Goal: Information Seeking & Learning: Learn about a topic

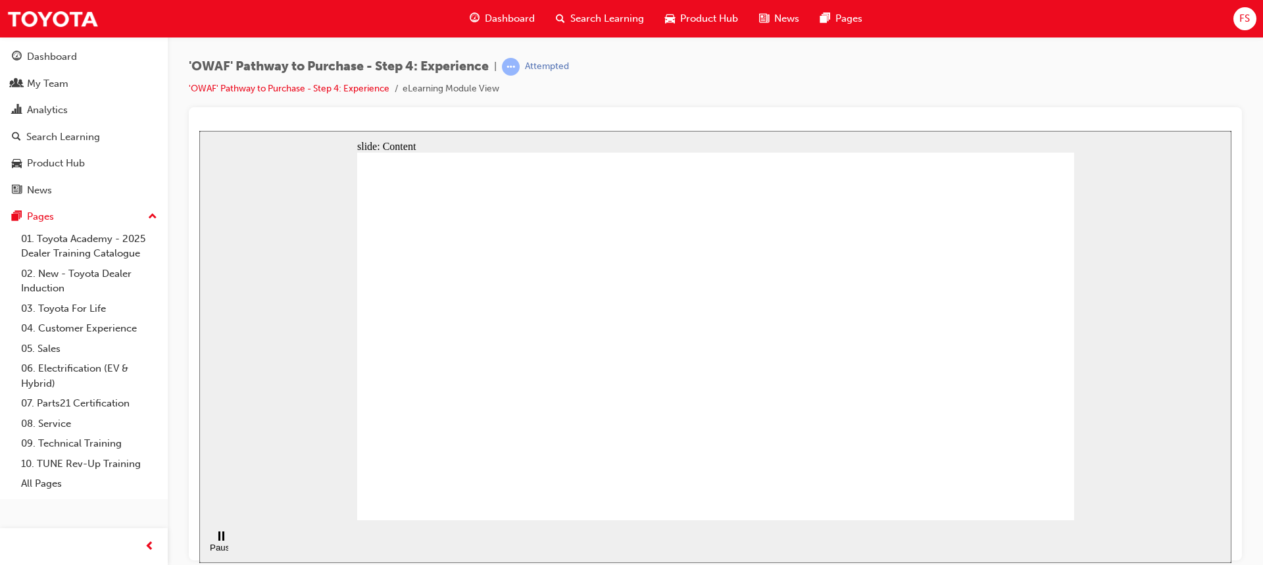
drag, startPoint x: 416, startPoint y: 495, endPoint x: 457, endPoint y: 495, distance: 40.8
click at [218, 540] on rect "Pause (Ctrl+Alt+P)" at bounding box center [219, 535] width 2 height 9
click at [216, 541] on icon "Play (Ctrl+Alt+P)" at bounding box center [220, 536] width 9 height 10
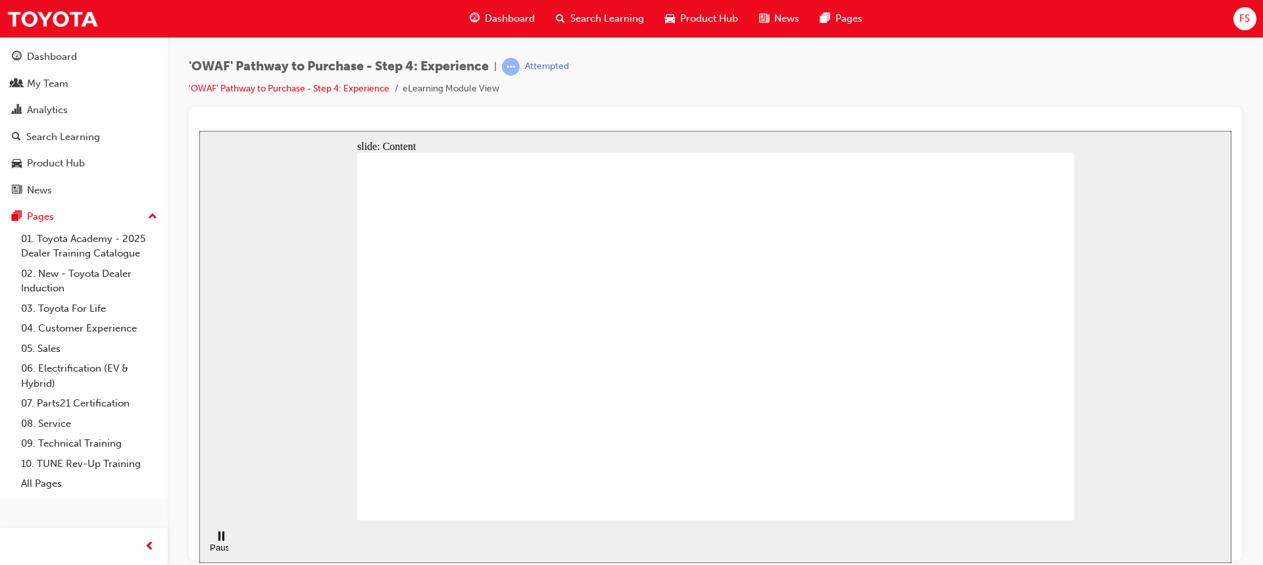
drag, startPoint x: 910, startPoint y: 194, endPoint x: 899, endPoint y: 234, distance: 41.5
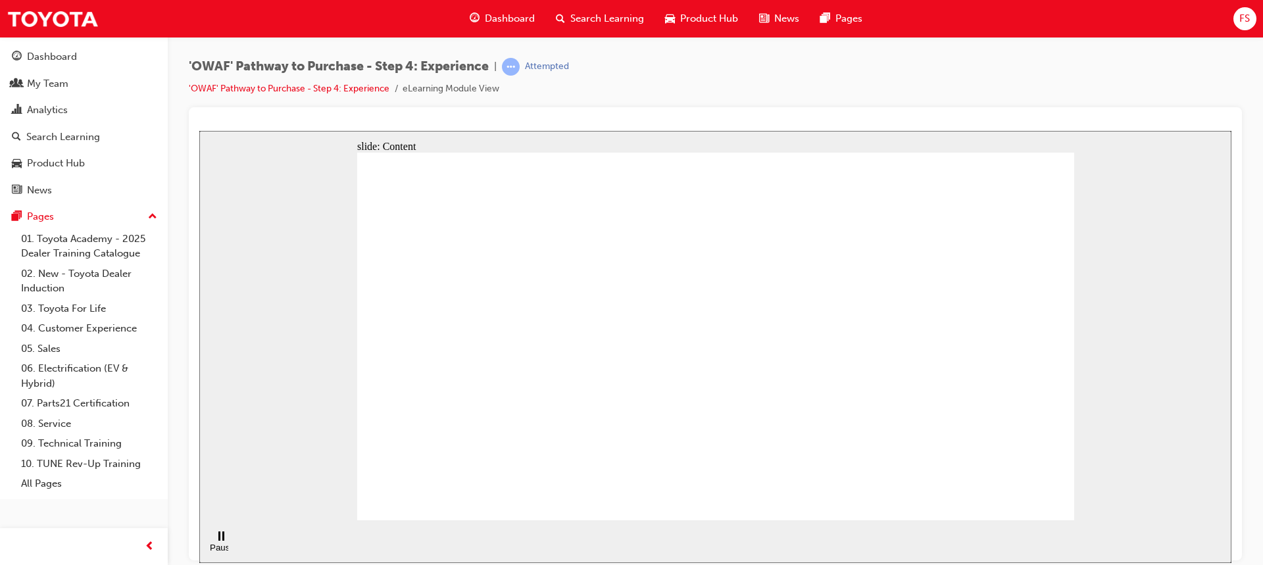
drag, startPoint x: 727, startPoint y: 412, endPoint x: 790, endPoint y: 359, distance: 82.6
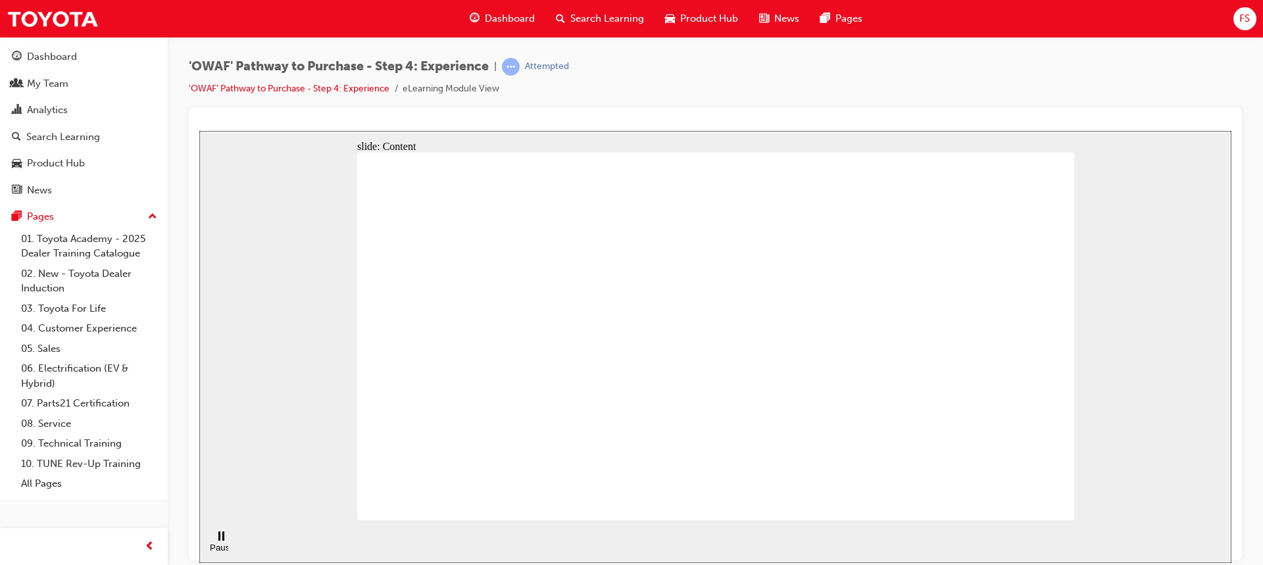
drag, startPoint x: 733, startPoint y: 407, endPoint x: 558, endPoint y: 395, distance: 175.4
drag, startPoint x: 416, startPoint y: 398, endPoint x: 420, endPoint y: 427, distance: 29.1
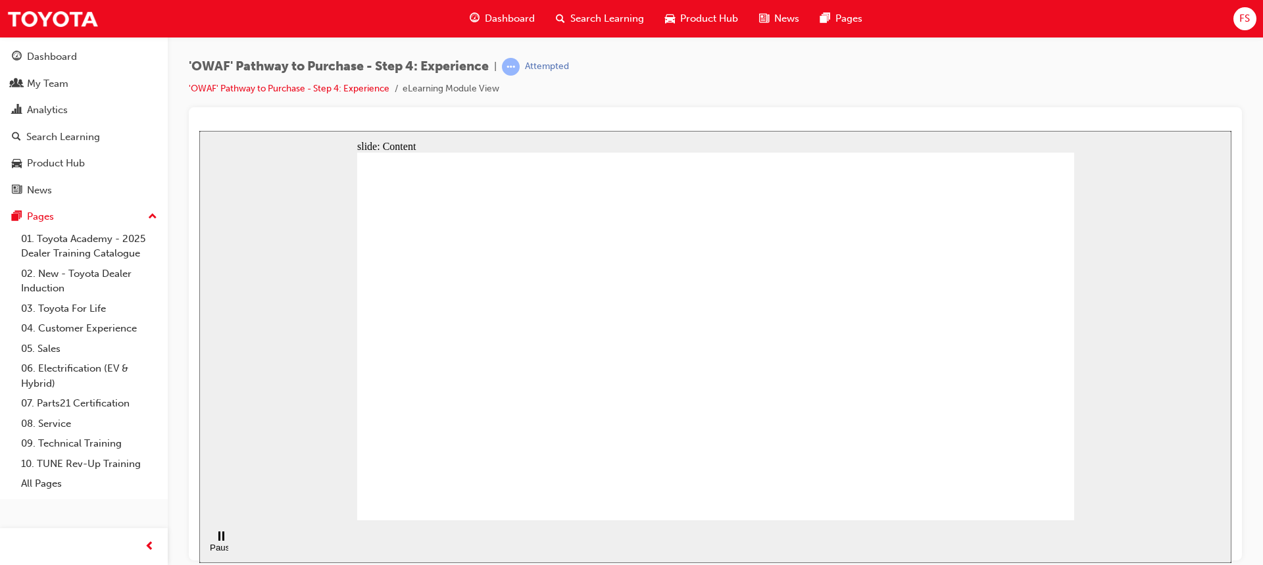
drag, startPoint x: 418, startPoint y: 429, endPoint x: 424, endPoint y: 455, distance: 26.8
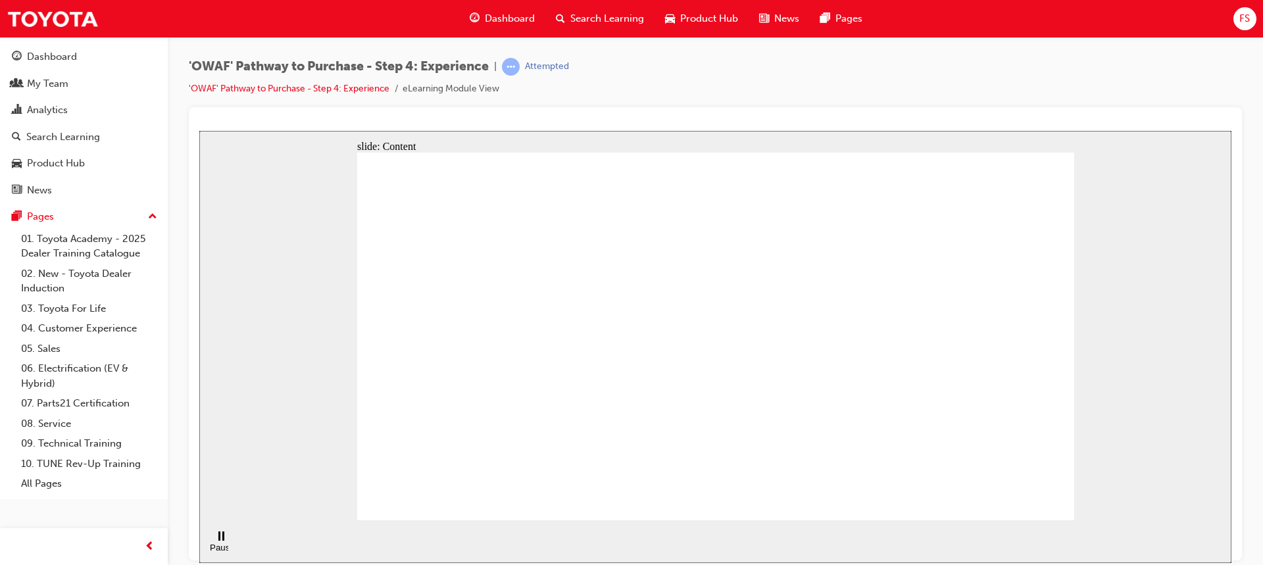
drag, startPoint x: 913, startPoint y: 193, endPoint x: 894, endPoint y: 230, distance: 41.2
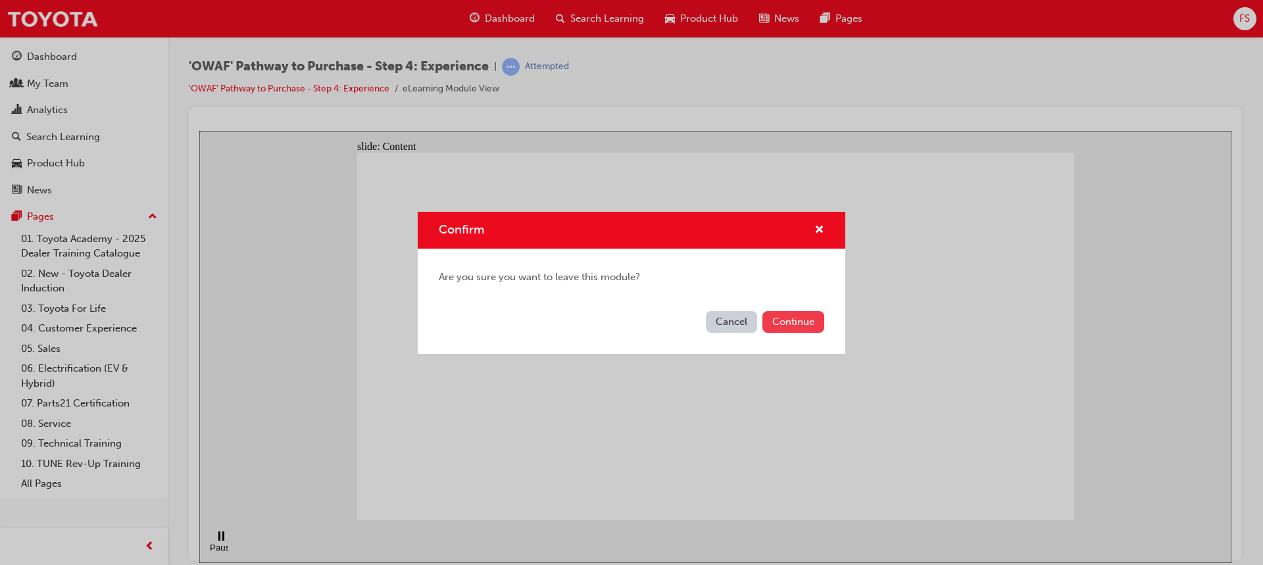
click at [794, 321] on button "Continue" at bounding box center [794, 322] width 62 height 22
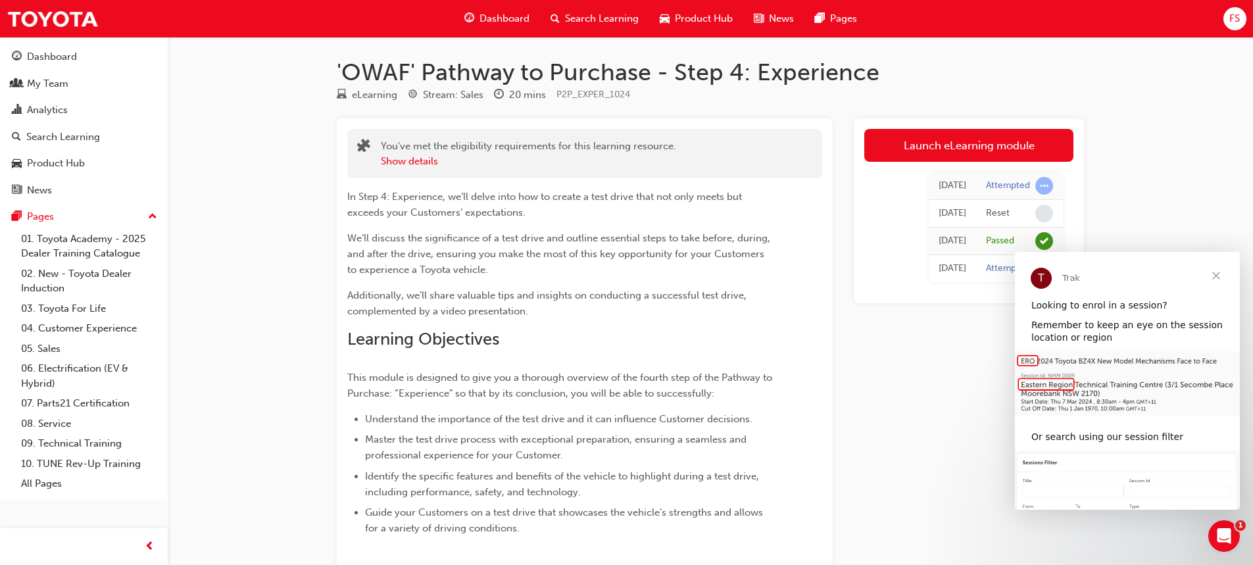
click at [969, 138] on link "Launch eLearning module" at bounding box center [969, 145] width 209 height 33
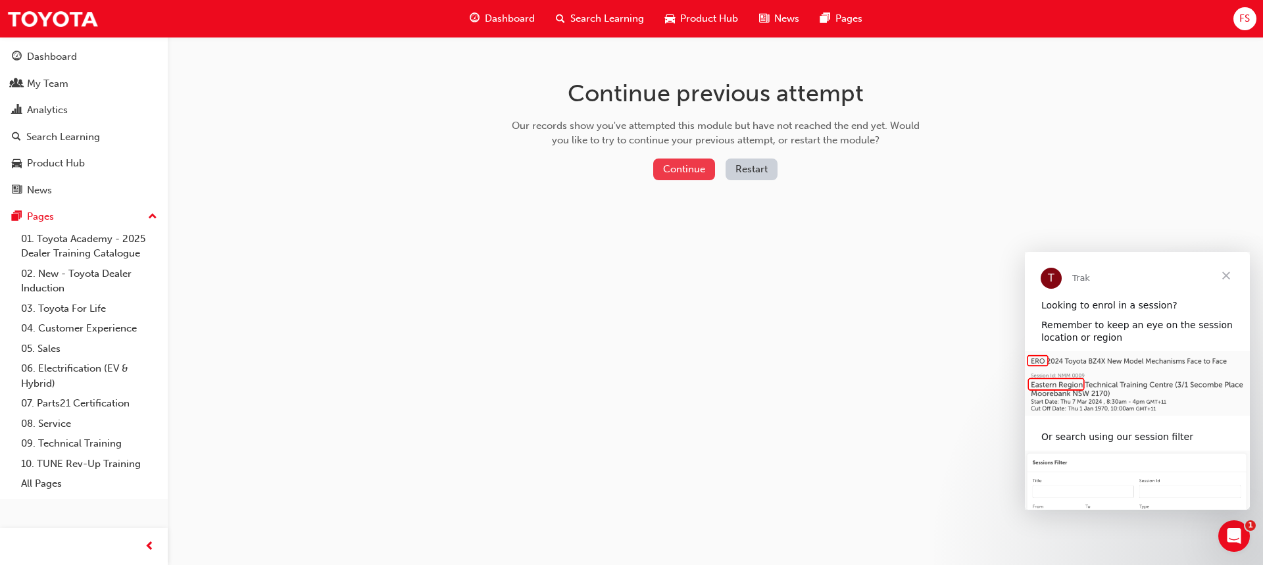
click at [676, 167] on button "Continue" at bounding box center [684, 170] width 62 height 22
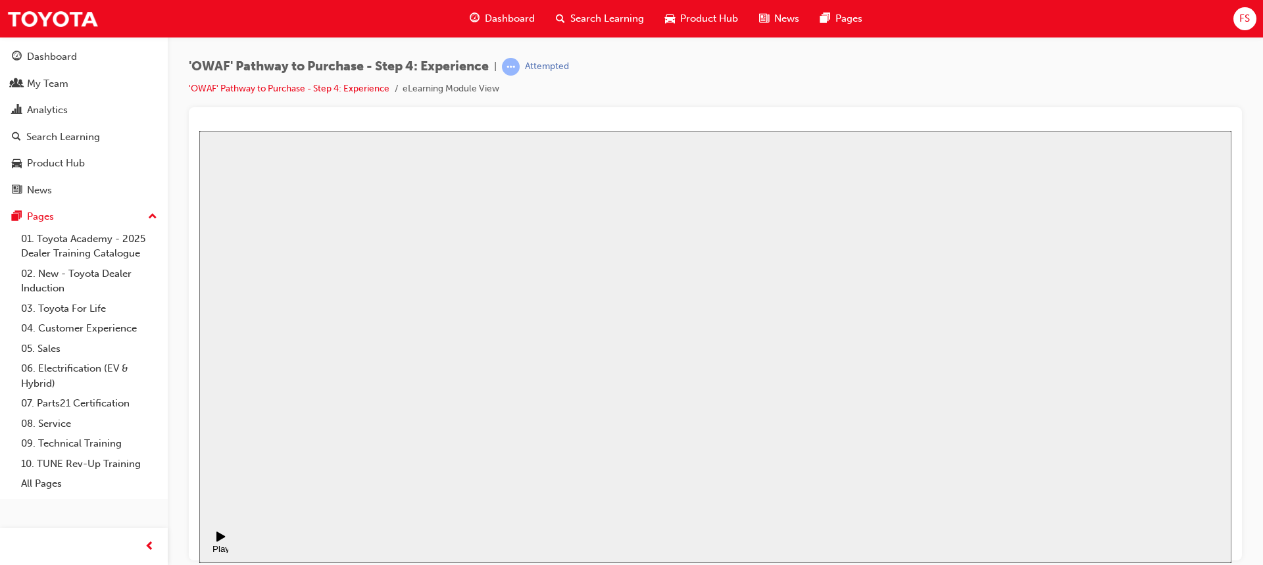
drag, startPoint x: 721, startPoint y: 374, endPoint x: 762, endPoint y: 374, distance: 40.8
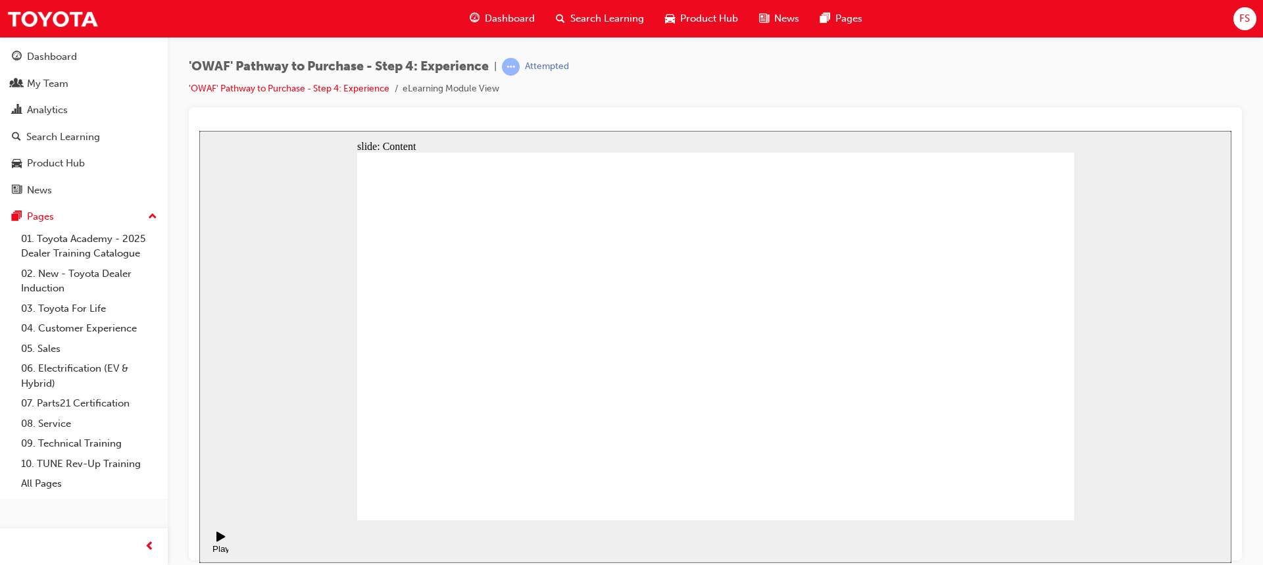
drag, startPoint x: 1023, startPoint y: 485, endPoint x: 1014, endPoint y: 497, distance: 15.5
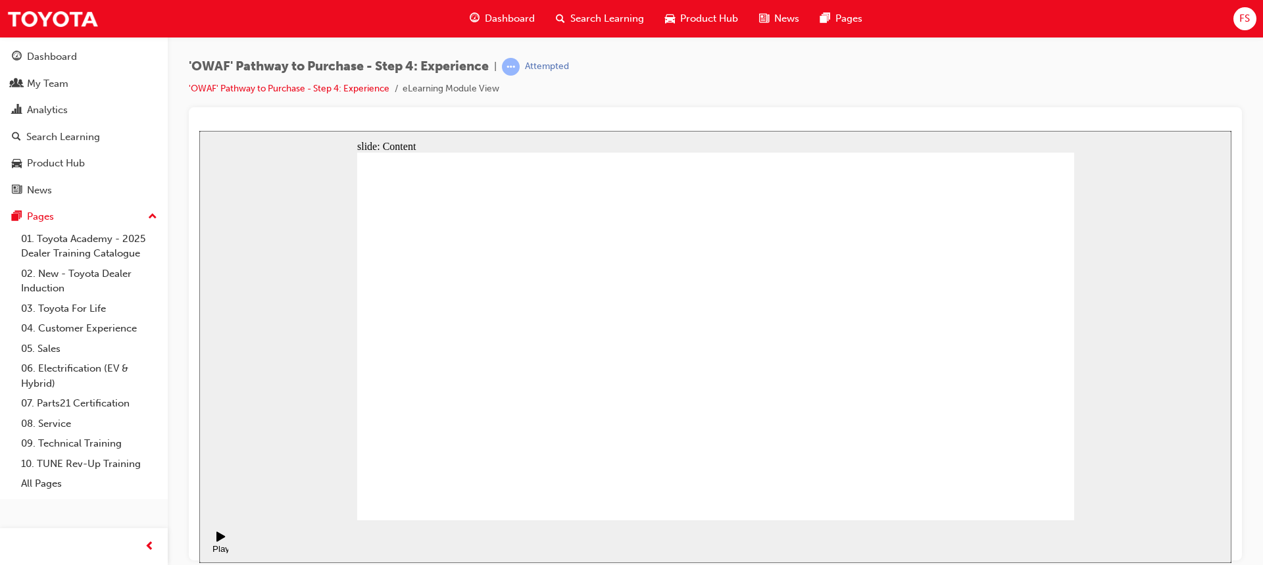
drag, startPoint x: 1019, startPoint y: 505, endPoint x: 1017, endPoint y: 498, distance: 7.7
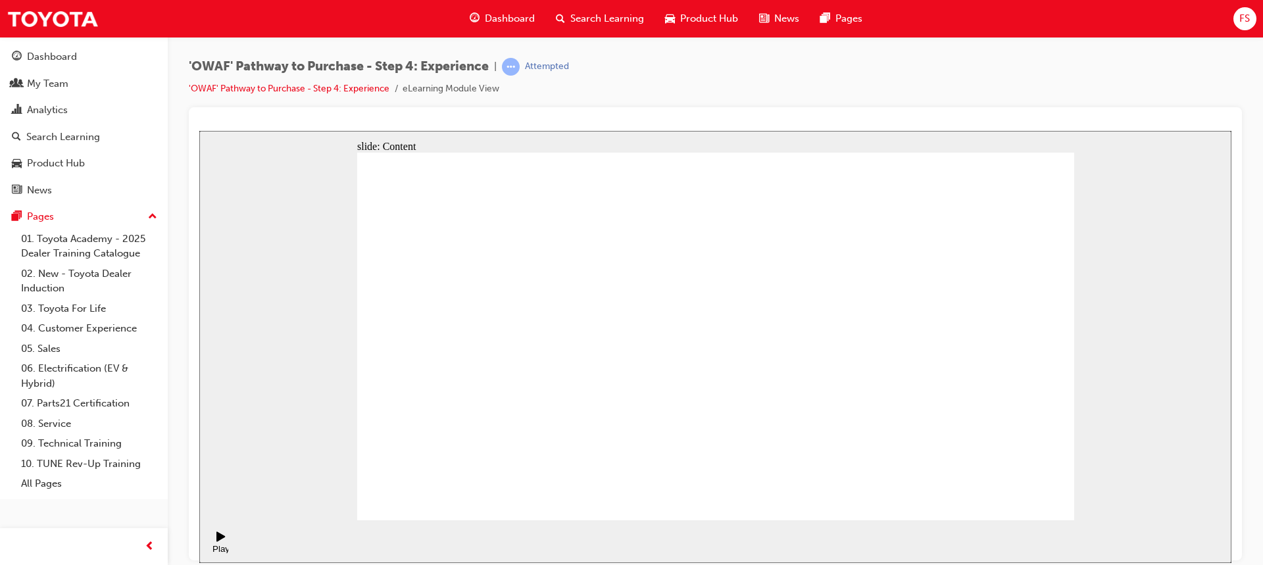
drag, startPoint x: 980, startPoint y: 249, endPoint x: 1188, endPoint y: 295, distance: 213.5
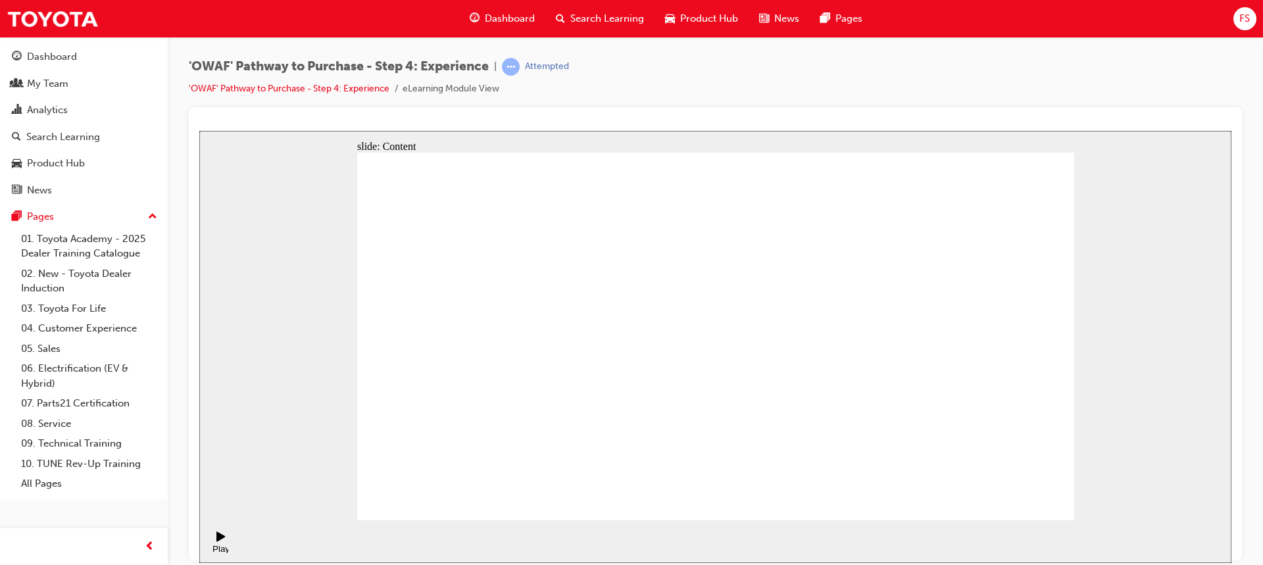
drag, startPoint x: 1007, startPoint y: 494, endPoint x: 1085, endPoint y: 490, distance: 77.7
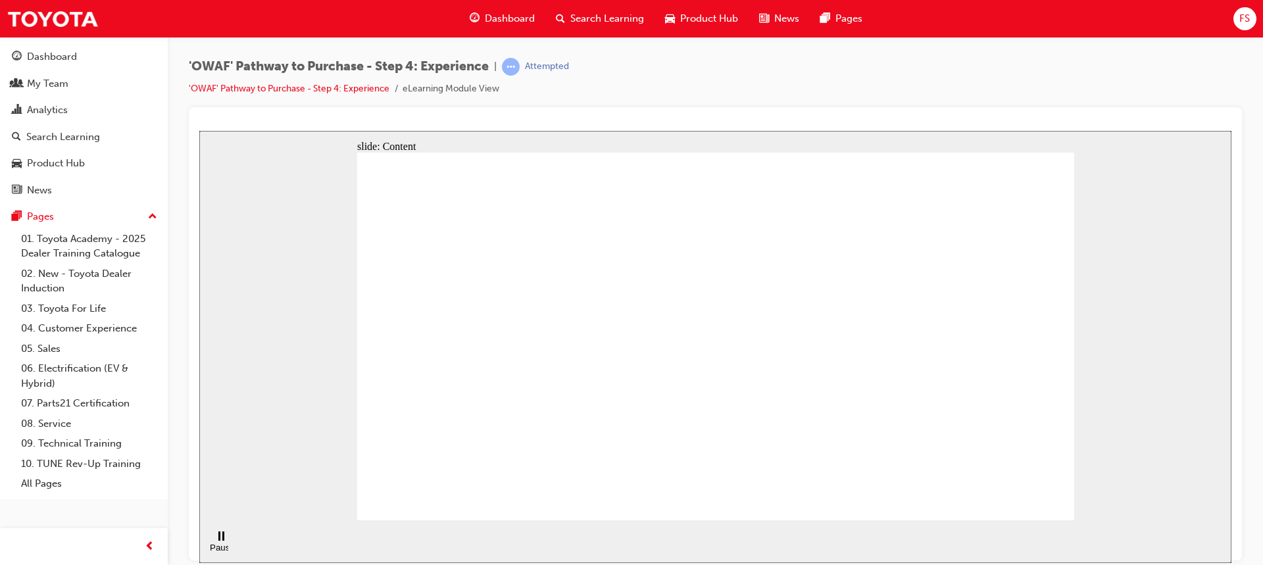
drag, startPoint x: 658, startPoint y: 195, endPoint x: 676, endPoint y: 195, distance: 17.8
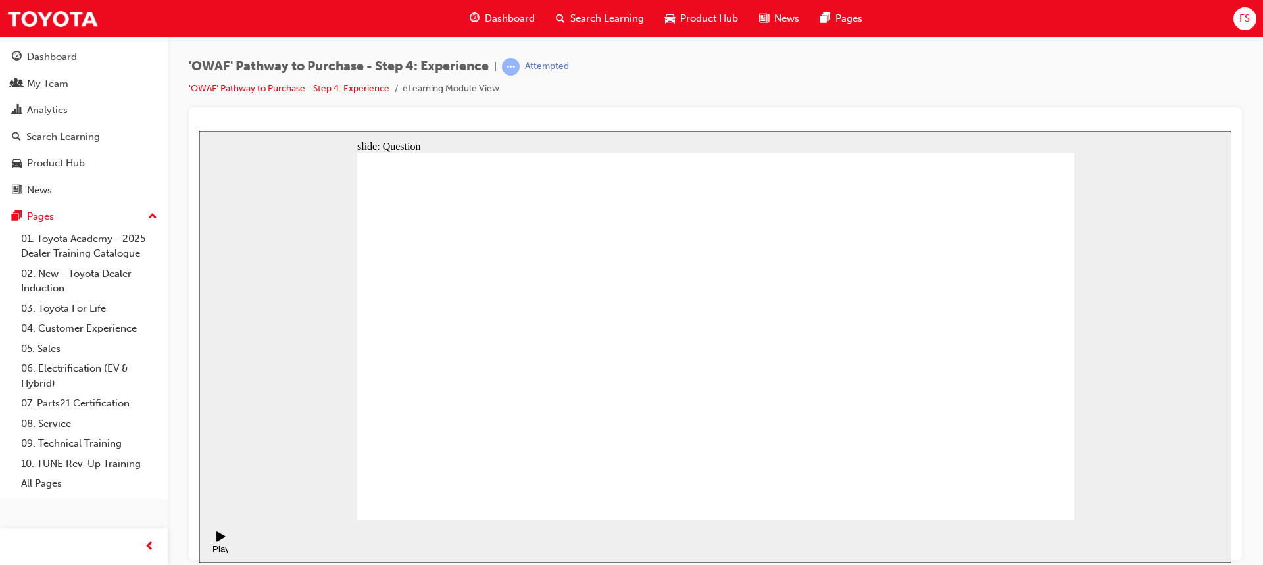
checkbox input "true"
drag, startPoint x: 1019, startPoint y: 486, endPoint x: 1019, endPoint y: 496, distance: 9.9
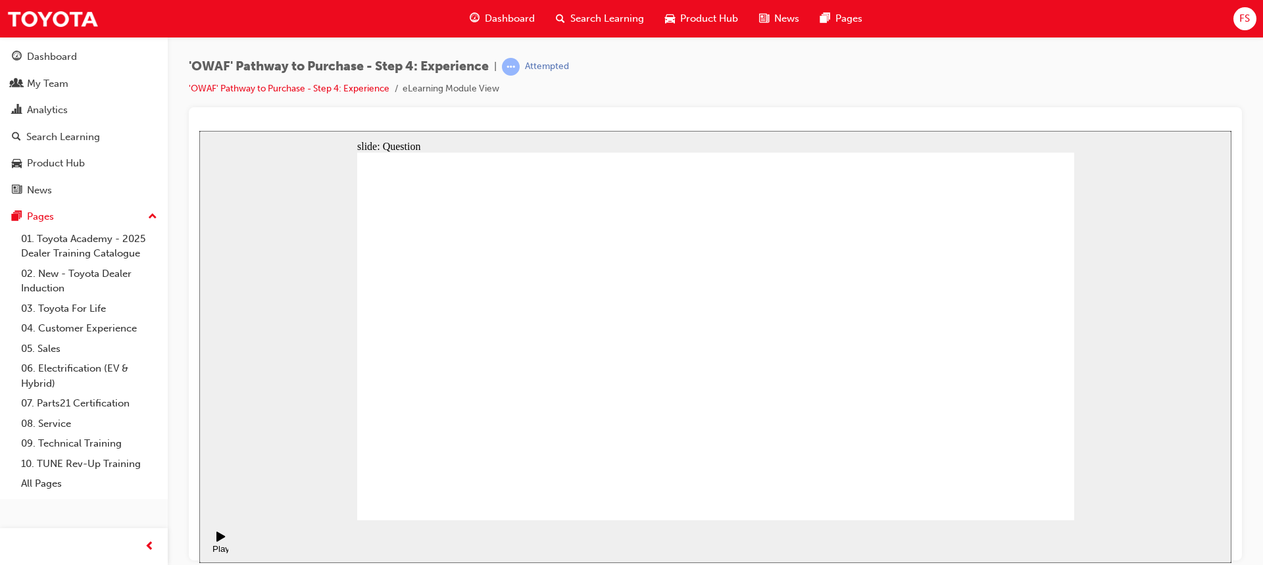
drag, startPoint x: 972, startPoint y: 357, endPoint x: 507, endPoint y: 412, distance: 469.0
drag, startPoint x: 945, startPoint y: 349, endPoint x: 527, endPoint y: 396, distance: 420.4
drag, startPoint x: 966, startPoint y: 371, endPoint x: 780, endPoint y: 391, distance: 187.2
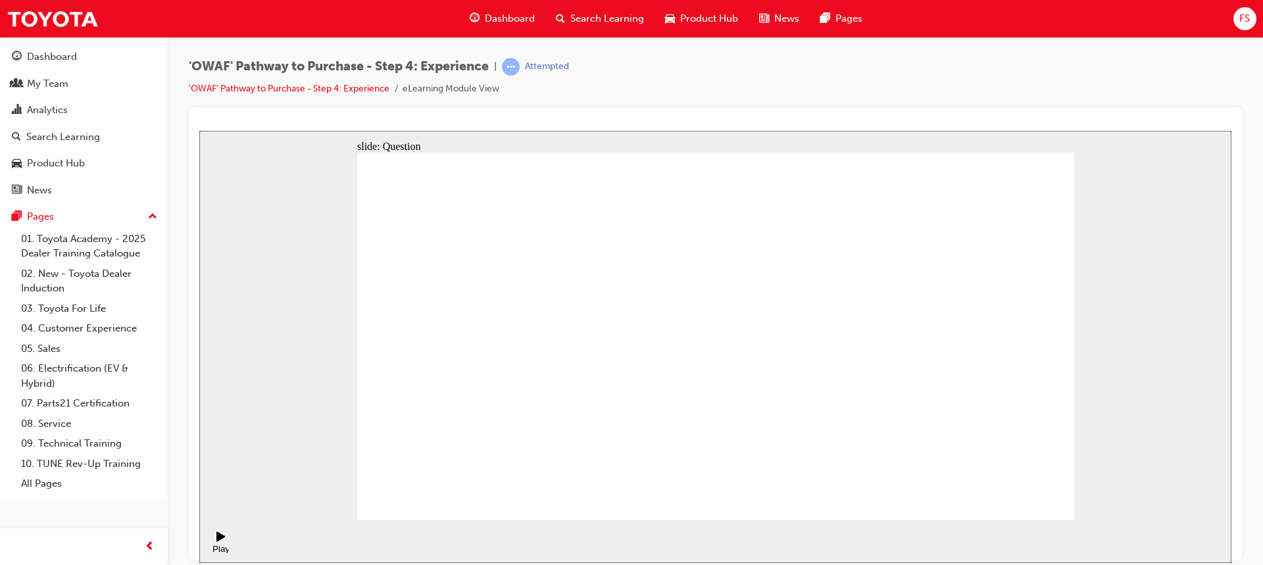
drag, startPoint x: 953, startPoint y: 380, endPoint x: 528, endPoint y: 405, distance: 425.1
drag, startPoint x: 948, startPoint y: 363, endPoint x: 499, endPoint y: 399, distance: 450.2
drag, startPoint x: 951, startPoint y: 363, endPoint x: 755, endPoint y: 392, distance: 198.2
drag, startPoint x: 954, startPoint y: 366, endPoint x: 522, endPoint y: 384, distance: 432.0
drag, startPoint x: 959, startPoint y: 355, endPoint x: 553, endPoint y: 370, distance: 406.2
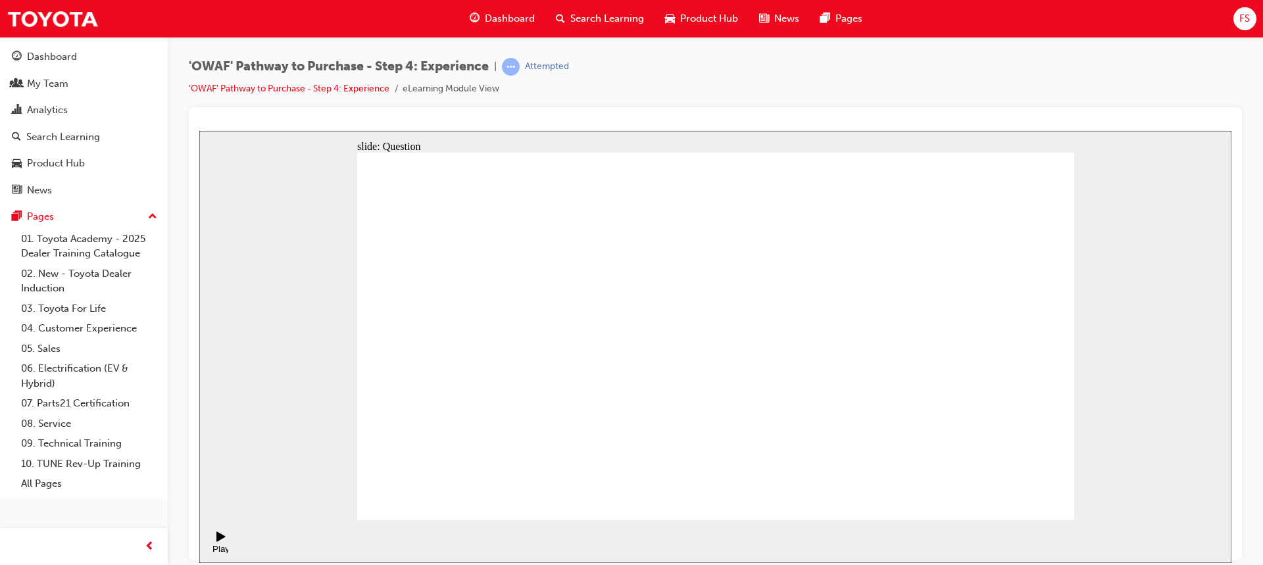
drag, startPoint x: 927, startPoint y: 346, endPoint x: 674, endPoint y: 378, distance: 255.3
drag, startPoint x: 953, startPoint y: 360, endPoint x: 522, endPoint y: 368, distance: 430.4
drag, startPoint x: 952, startPoint y: 374, endPoint x: 799, endPoint y: 391, distance: 153.6
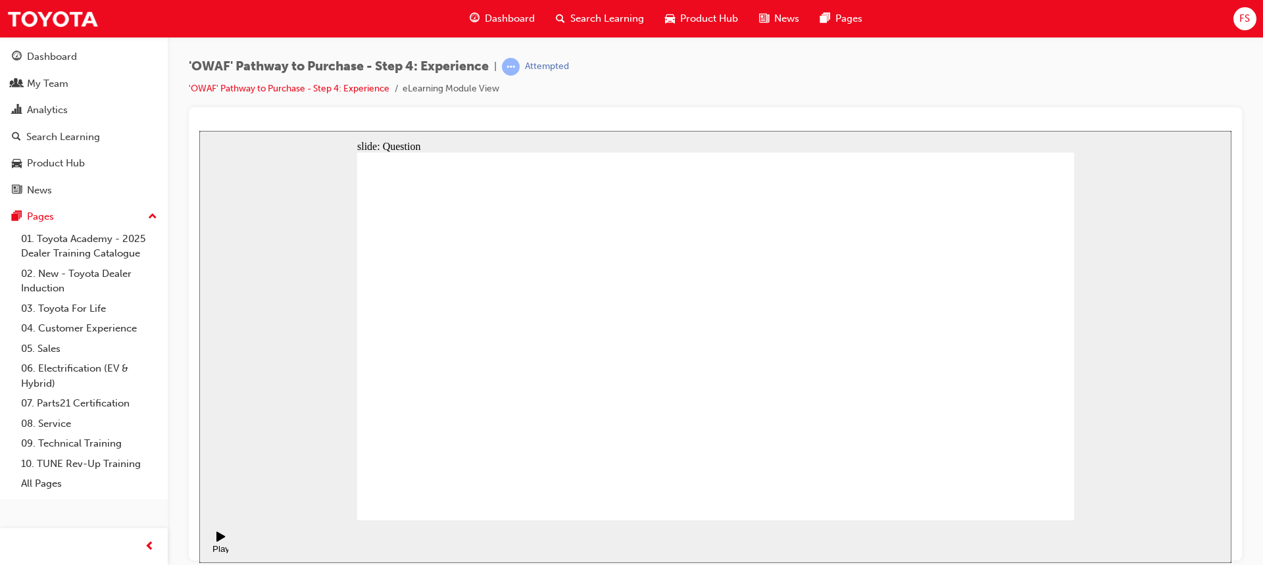
drag, startPoint x: 936, startPoint y: 364, endPoint x: 552, endPoint y: 372, distance: 383.7
drag, startPoint x: 947, startPoint y: 369, endPoint x: 877, endPoint y: 376, distance: 70.1
drag, startPoint x: 983, startPoint y: 363, endPoint x: 767, endPoint y: 371, distance: 216.6
drag, startPoint x: 963, startPoint y: 366, endPoint x: 499, endPoint y: 377, distance: 464.0
drag, startPoint x: 846, startPoint y: 367, endPoint x: 536, endPoint y: 385, distance: 310.4
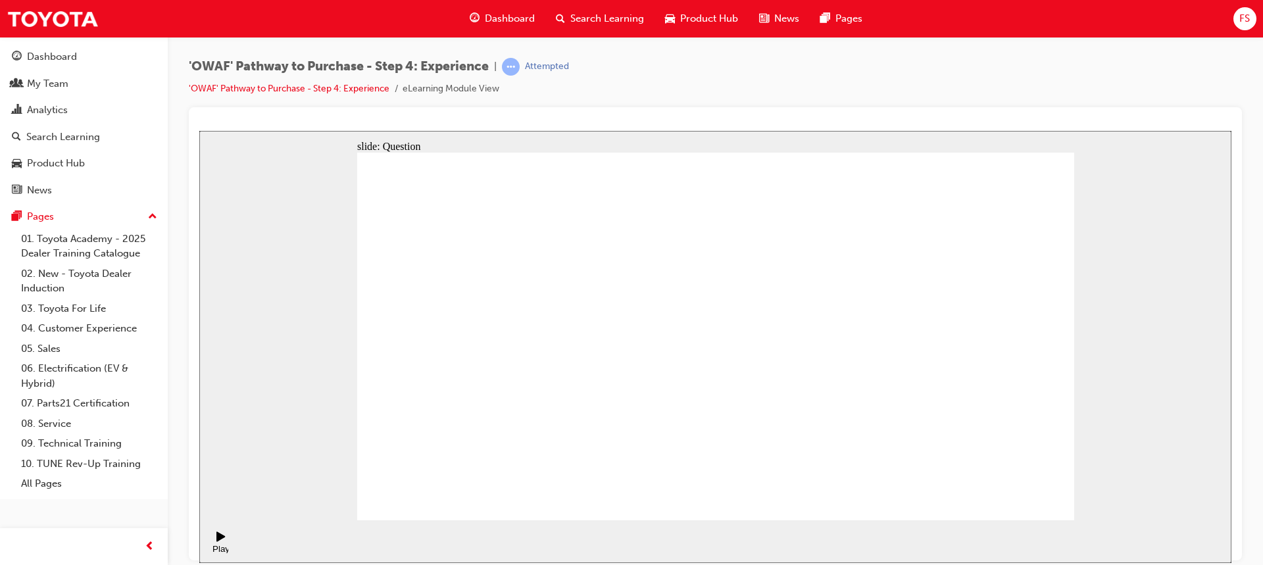
click at [628, 372] on button "OK" at bounding box center [616, 366] width 23 height 14
drag, startPoint x: 695, startPoint y: 439, endPoint x: 849, endPoint y: 338, distance: 183.4
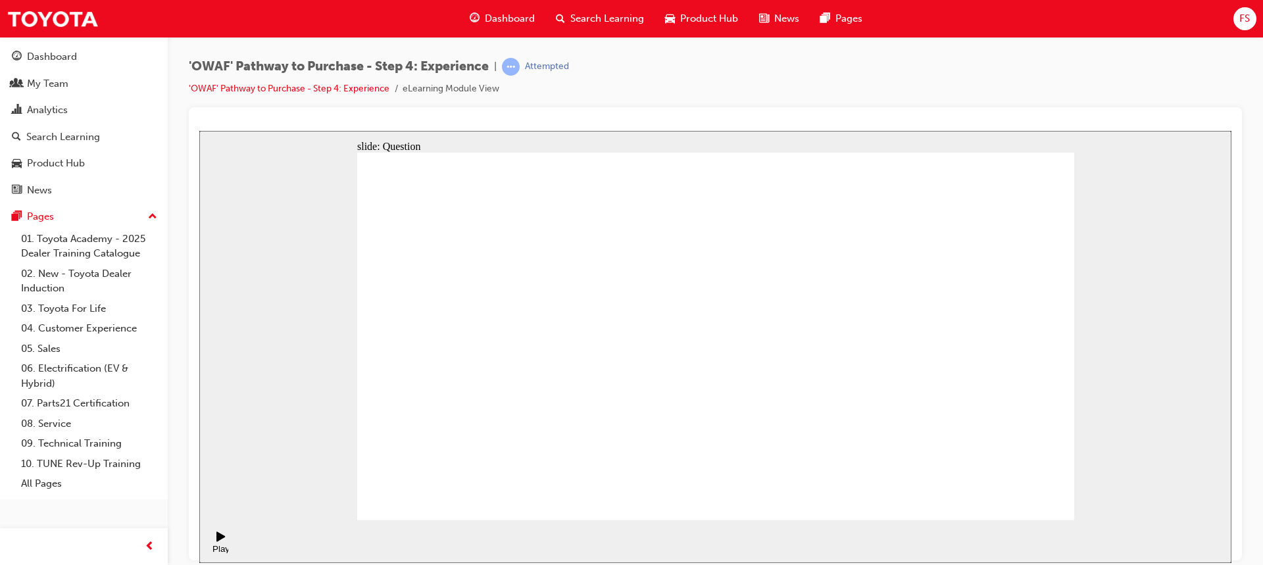
drag, startPoint x: 785, startPoint y: 408, endPoint x: 708, endPoint y: 343, distance: 100.8
drag, startPoint x: 867, startPoint y: 445, endPoint x: 790, endPoint y: 380, distance: 100.4
drag, startPoint x: 1030, startPoint y: 443, endPoint x: 953, endPoint y: 333, distance: 134.2
drag, startPoint x: 776, startPoint y: 326, endPoint x: 997, endPoint y: 338, distance: 221.4
drag, startPoint x: 944, startPoint y: 451, endPoint x: 786, endPoint y: 345, distance: 190.0
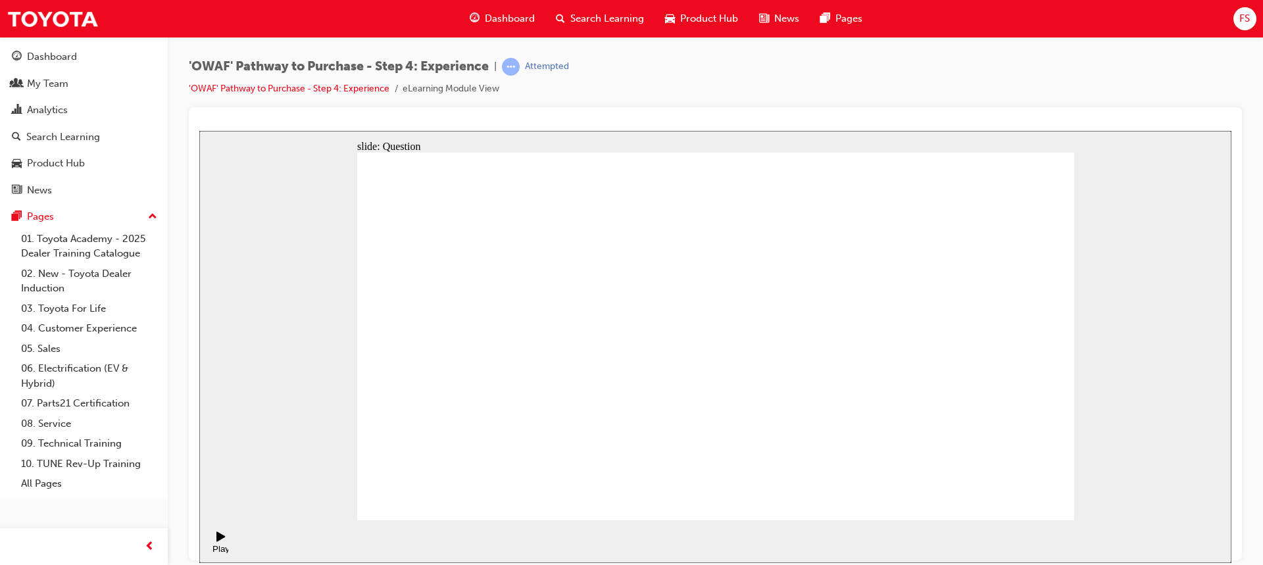
drag, startPoint x: 584, startPoint y: 454, endPoint x: 734, endPoint y: 326, distance: 197.0
drag, startPoint x: 717, startPoint y: 419, endPoint x: 895, endPoint y: 312, distance: 208.6
drag, startPoint x: 841, startPoint y: 460, endPoint x: 928, endPoint y: 399, distance: 106.4
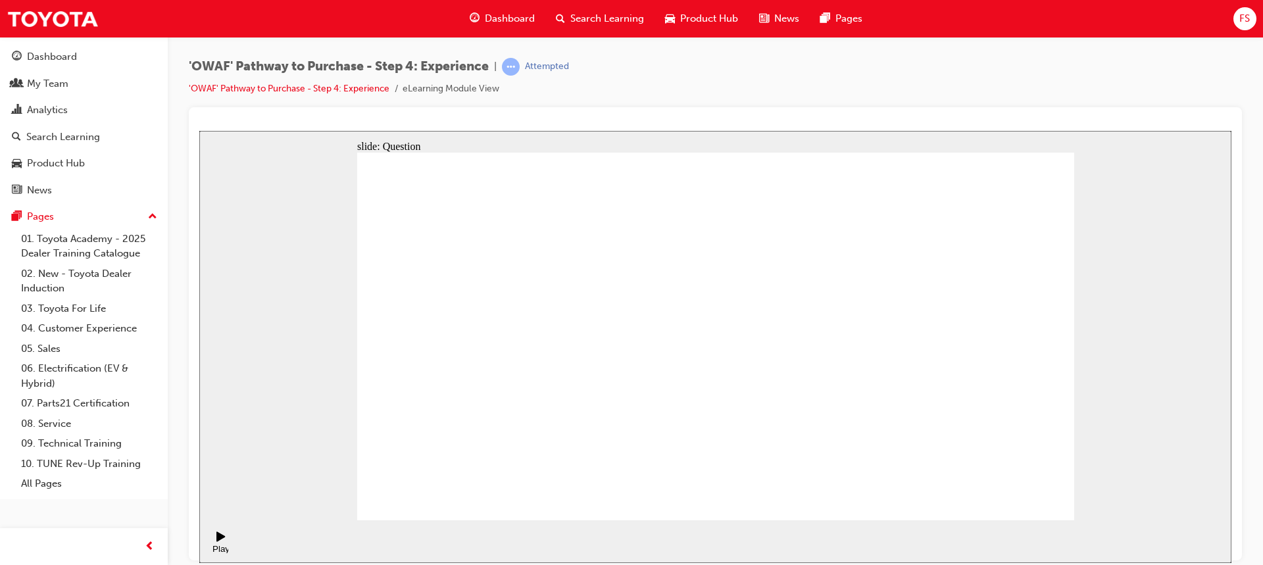
radio input "true"
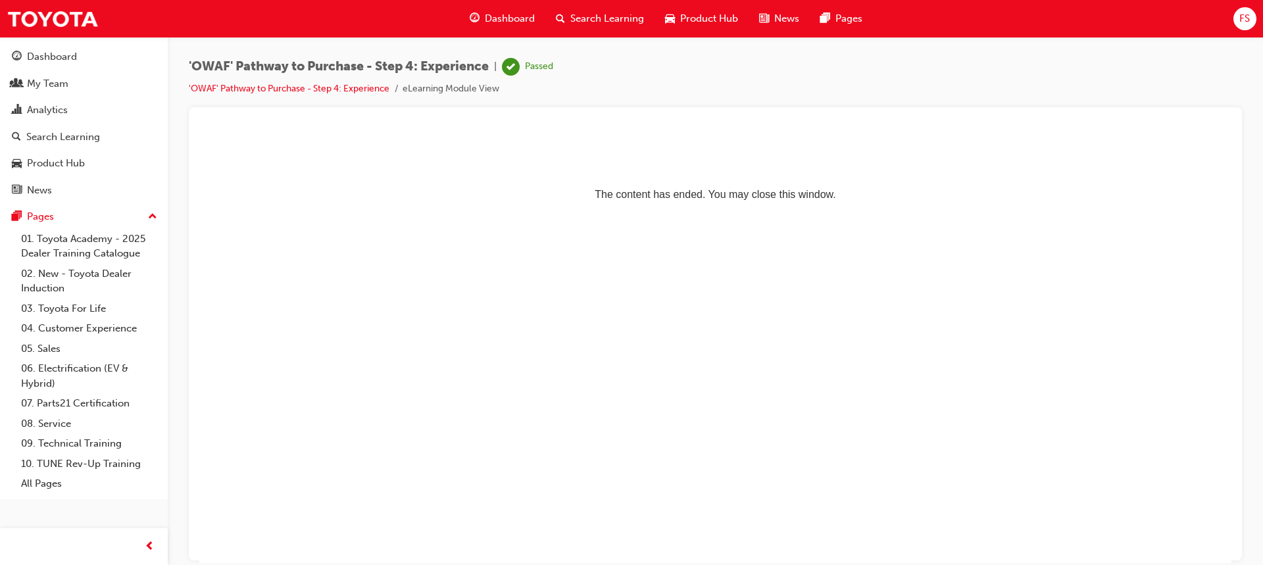
click at [594, 18] on span "Search Learning" at bounding box center [607, 18] width 74 height 15
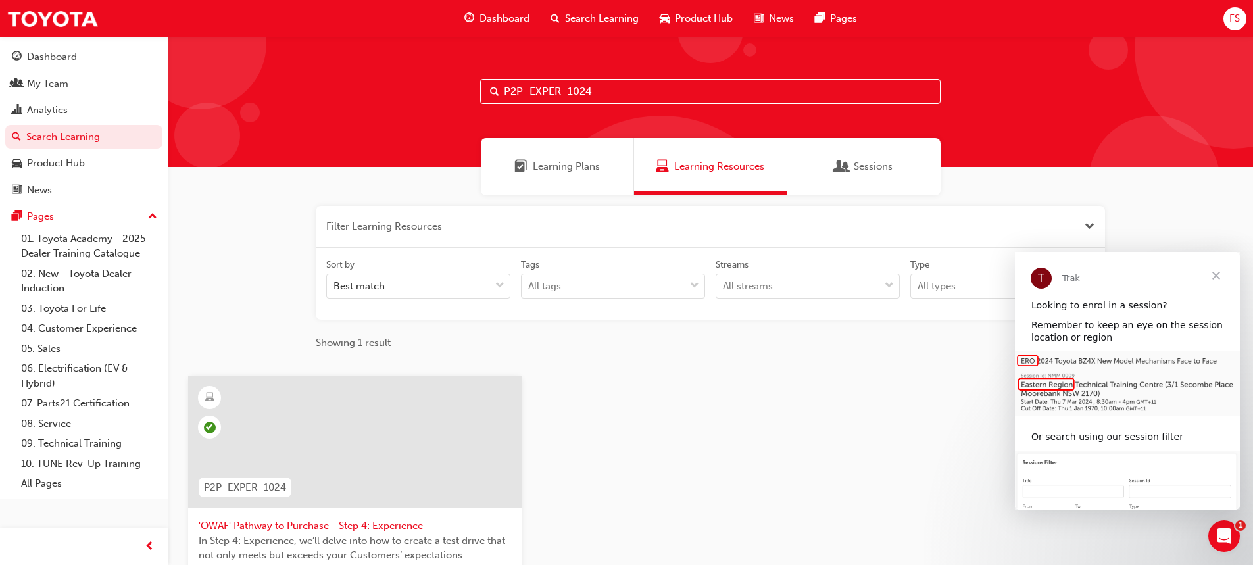
click at [617, 93] on input "P2P_EXPER_1024" at bounding box center [710, 91] width 461 height 25
drag, startPoint x: 615, startPoint y: 90, endPoint x: 504, endPoint y: 86, distance: 111.3
click at [504, 86] on input "P2P_EXPER_1024" at bounding box center [710, 91] width 461 height 25
paste input "OFFER2P"
type input "P2P_OFFER2P_1024"
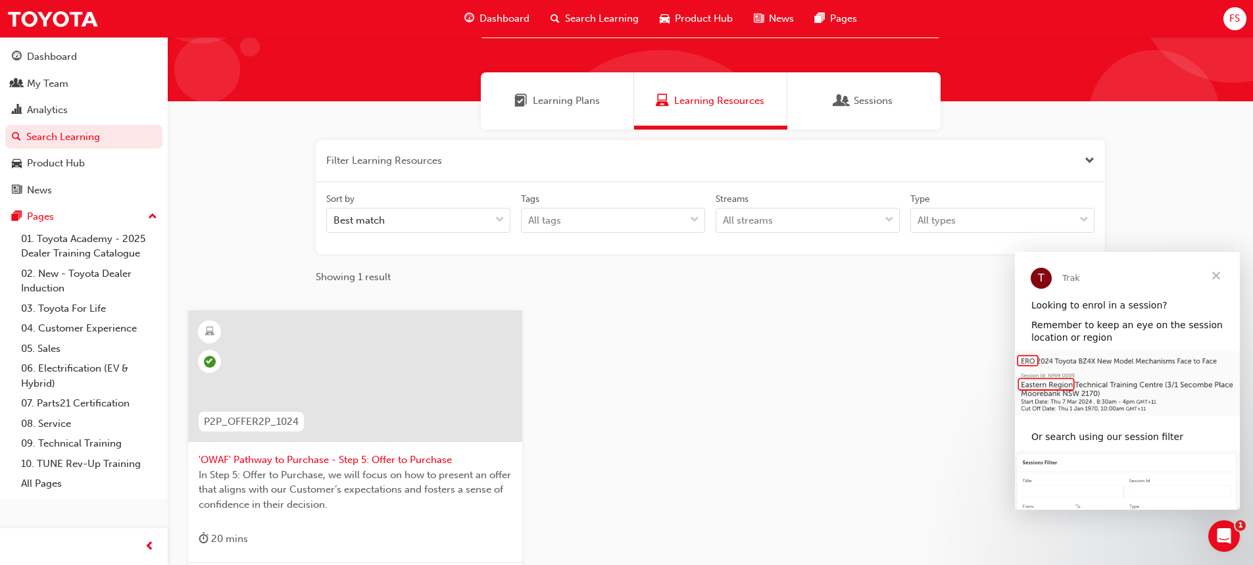
scroll to position [197, 0]
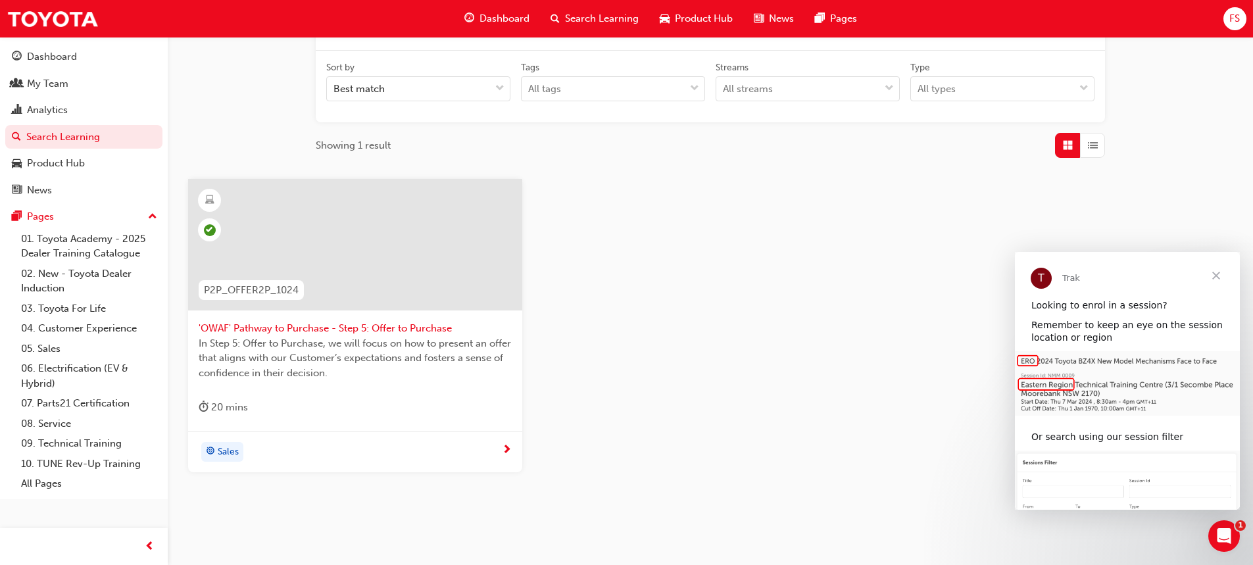
click at [354, 327] on span "'OWAF' Pathway to Purchase - Step 5: Offer to Purchase" at bounding box center [355, 328] width 313 height 15
